Goal: Information Seeking & Learning: Understand process/instructions

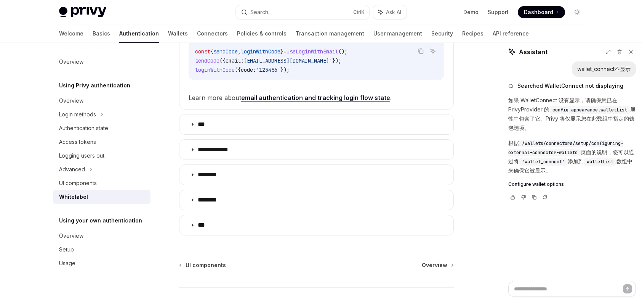
scroll to position [296, 0]
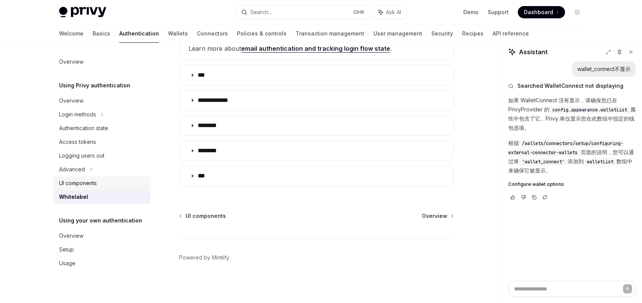
click at [80, 183] on div "UI components" at bounding box center [78, 182] width 38 height 9
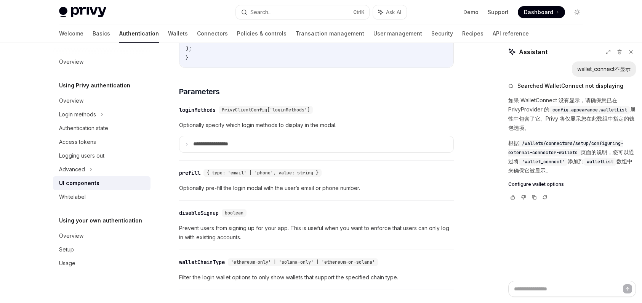
scroll to position [648, 0]
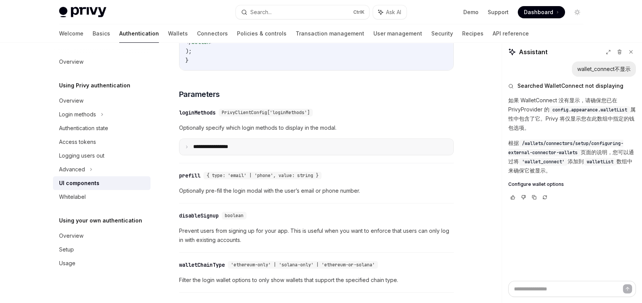
click at [325, 154] on summary "**********" at bounding box center [317, 147] width 274 height 16
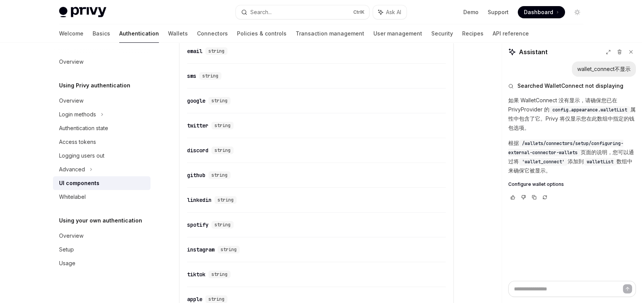
scroll to position [610, 0]
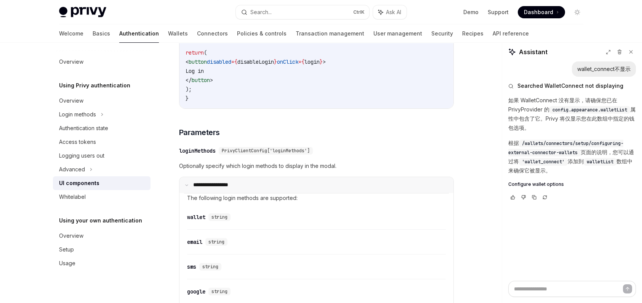
click at [328, 186] on summary "**********" at bounding box center [317, 185] width 274 height 16
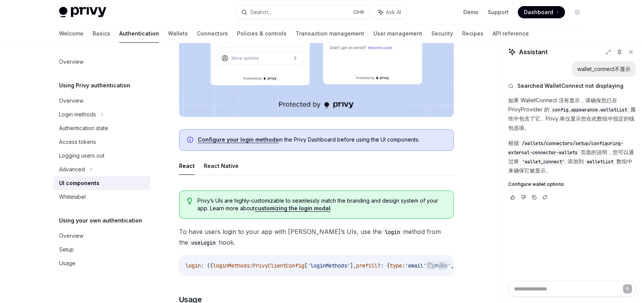
scroll to position [229, 0]
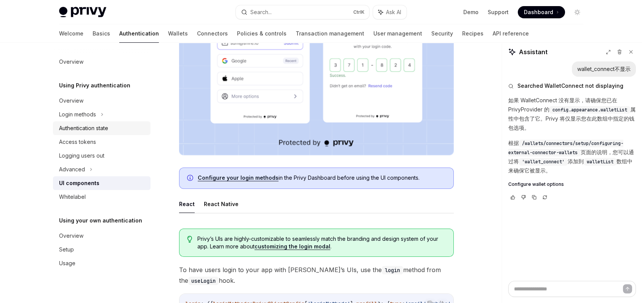
click at [124, 131] on div "Authentication state" at bounding box center [102, 128] width 87 height 9
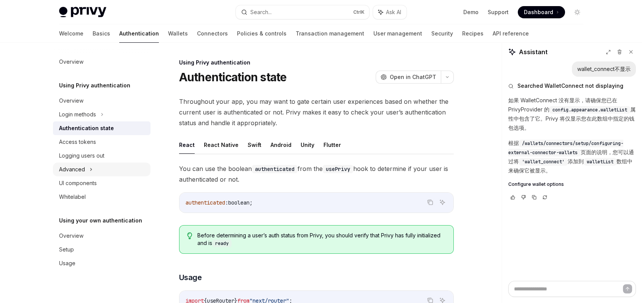
click at [118, 170] on div "Advanced" at bounding box center [102, 169] width 98 height 14
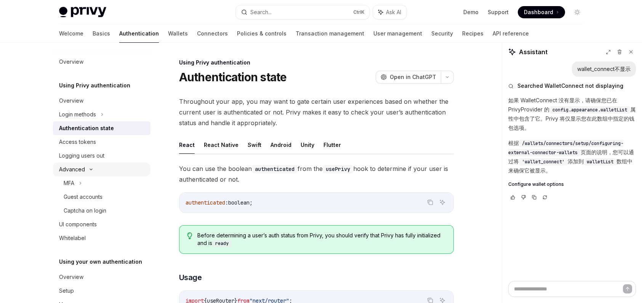
click at [118, 170] on div "Advanced" at bounding box center [102, 169] width 98 height 14
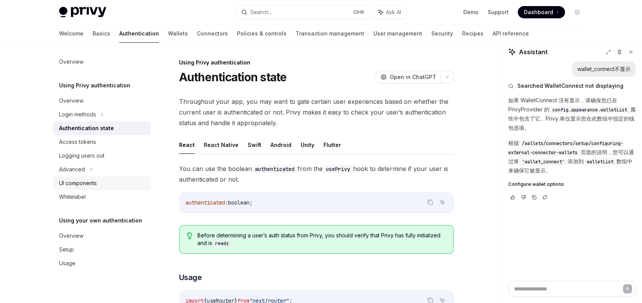
click at [114, 189] on link "UI components" at bounding box center [102, 183] width 98 height 14
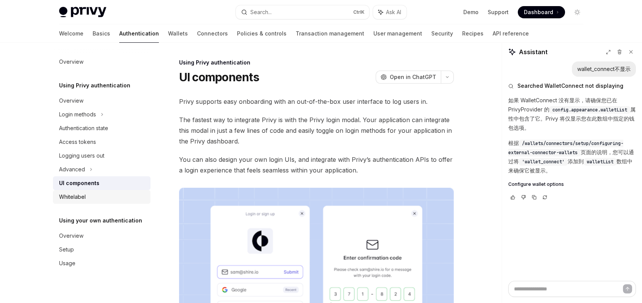
click at [95, 199] on div "Whitelabel" at bounding box center [102, 196] width 87 height 9
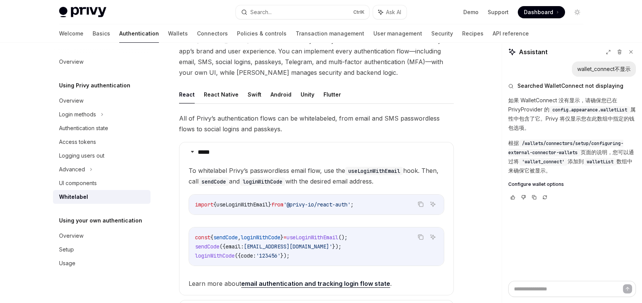
scroll to position [191, 0]
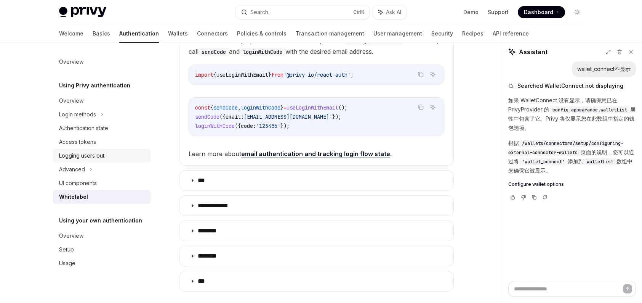
click at [111, 159] on div "Logging users out" at bounding box center [102, 155] width 87 height 9
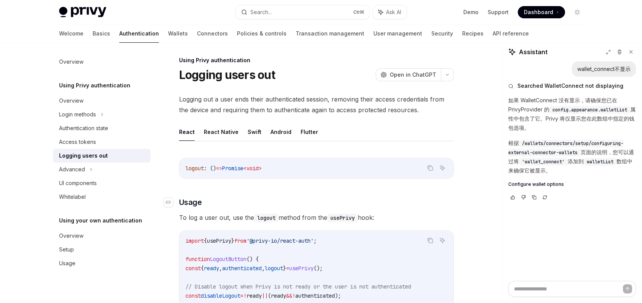
scroll to position [191, 0]
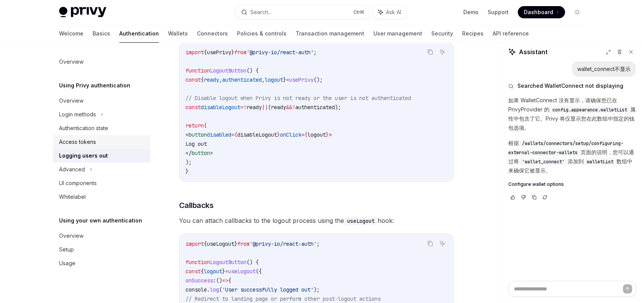
click at [94, 136] on link "Access tokens" at bounding box center [102, 142] width 98 height 14
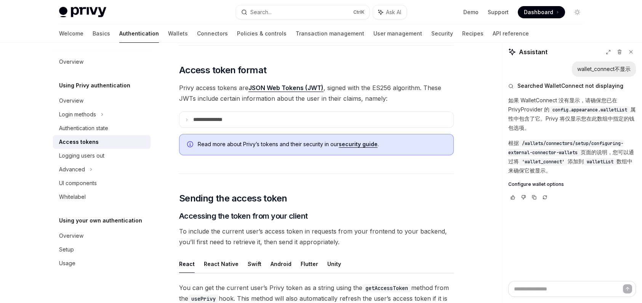
scroll to position [107, 0]
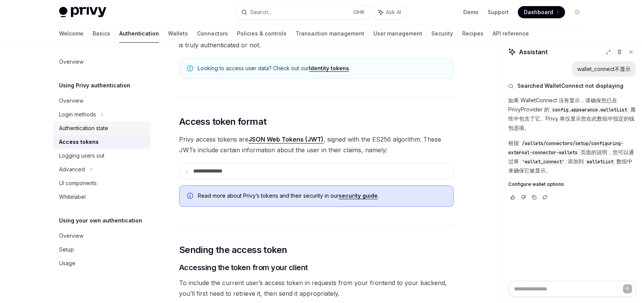
click at [125, 133] on link "Authentication state" at bounding box center [102, 128] width 98 height 14
click at [104, 118] on div "Login methods" at bounding box center [102, 114] width 98 height 14
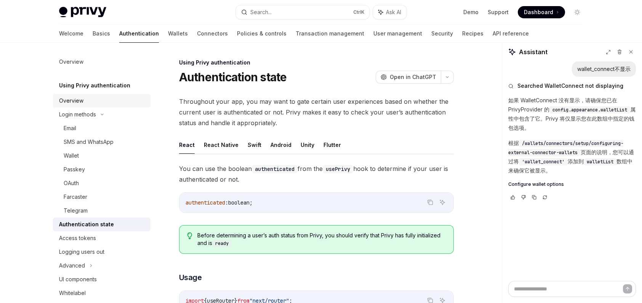
click at [96, 105] on div "Overview" at bounding box center [102, 100] width 87 height 9
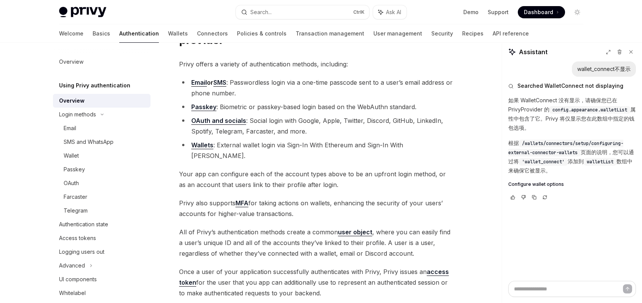
scroll to position [35, 0]
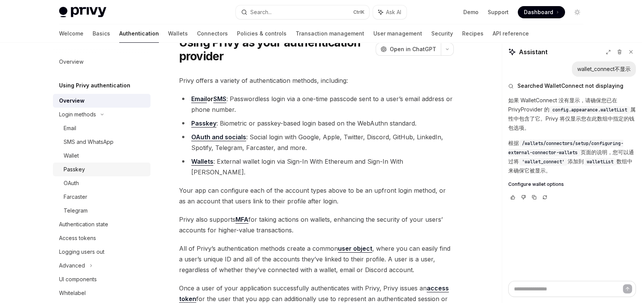
click at [104, 175] on link "Passkey" at bounding box center [102, 169] width 98 height 14
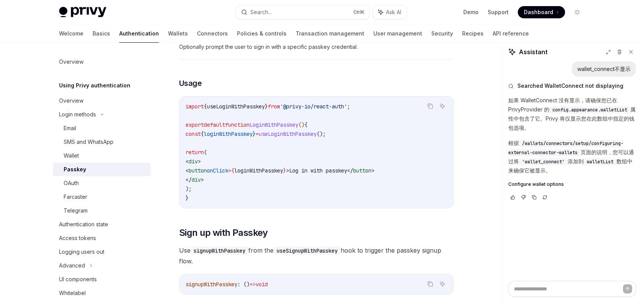
scroll to position [263, 0]
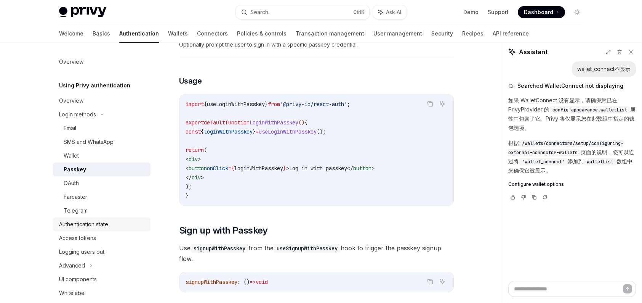
click at [89, 229] on link "Authentication state" at bounding box center [102, 224] width 98 height 14
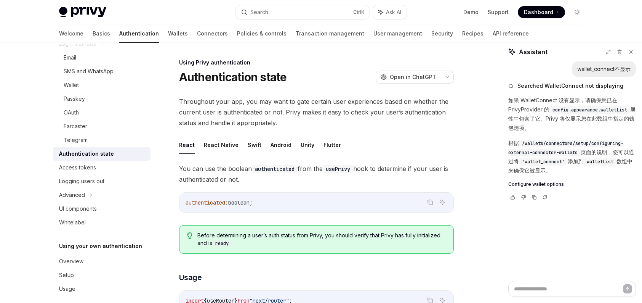
scroll to position [79, 0]
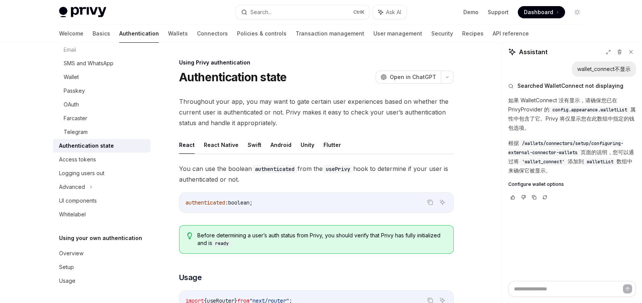
type textarea "*"
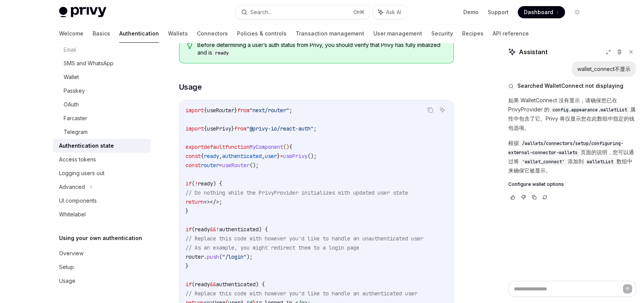
scroll to position [267, 0]
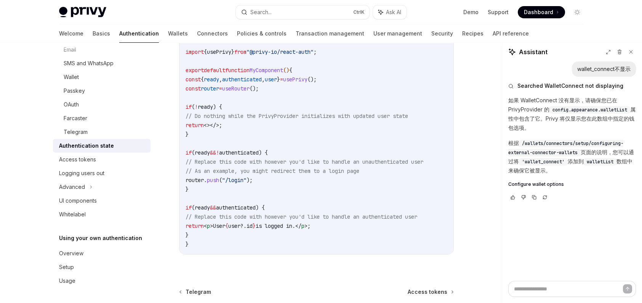
click at [246, 76] on span "authenticated" at bounding box center [242, 79] width 40 height 7
copy span "authenticated"
